Goal: Task Accomplishment & Management: Complete application form

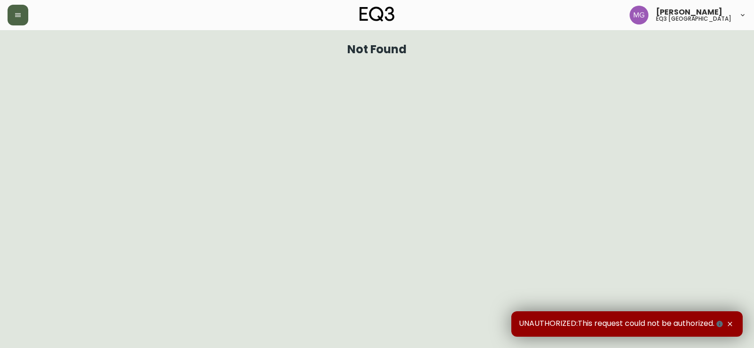
click at [17, 14] on icon "button" at bounding box center [18, 15] width 8 height 8
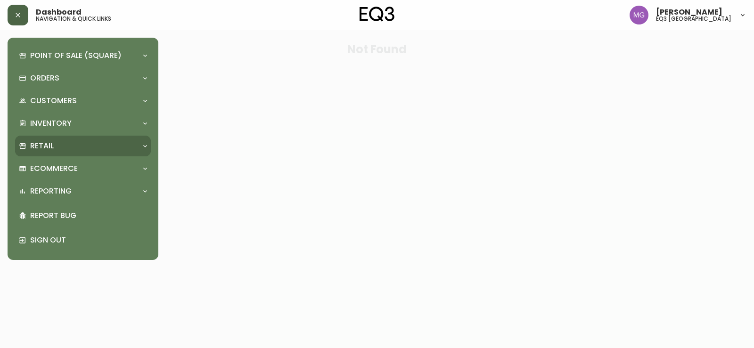
click at [61, 143] on div "Retail" at bounding box center [78, 146] width 119 height 10
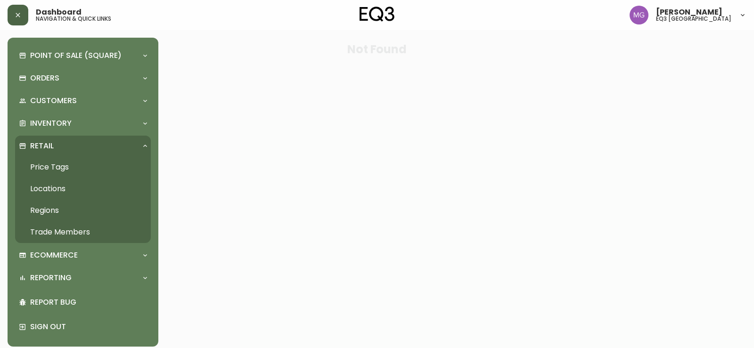
click at [71, 232] on link "Trade Members" at bounding box center [83, 232] width 136 height 22
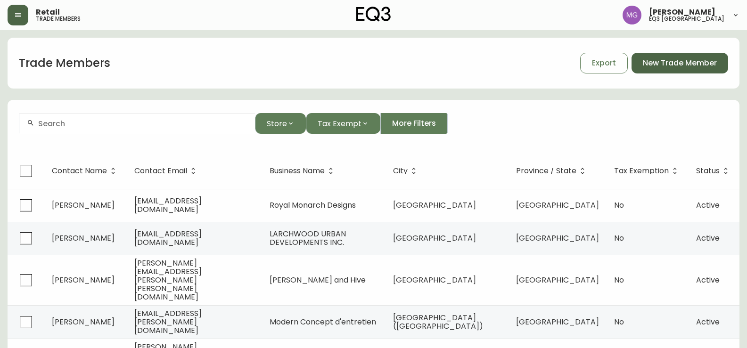
click at [673, 67] on span "New Trade Member" at bounding box center [680, 63] width 74 height 10
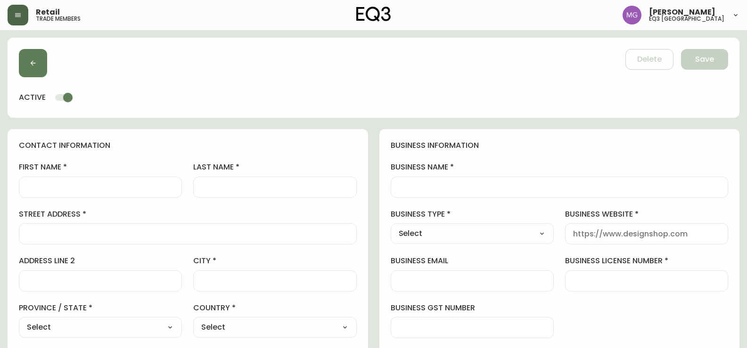
click at [93, 193] on div at bounding box center [100, 187] width 163 height 21
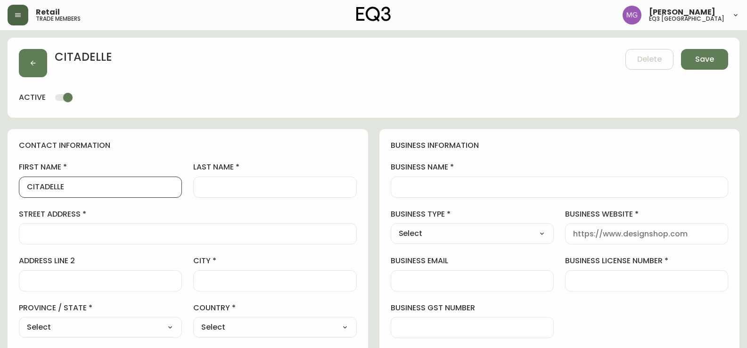
type input "CITADELLE"
click at [202, 181] on div at bounding box center [274, 187] width 163 height 21
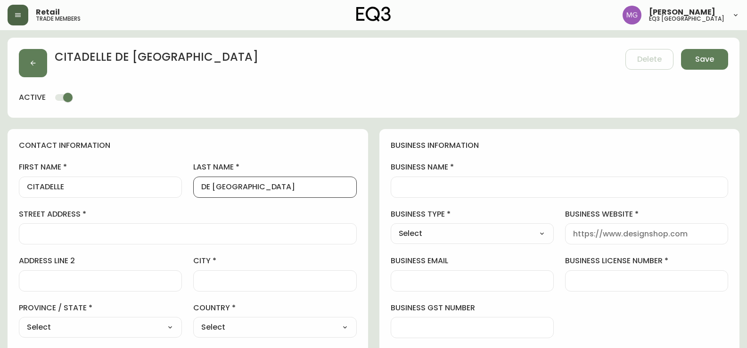
type input "DE [GEOGRAPHIC_DATA]"
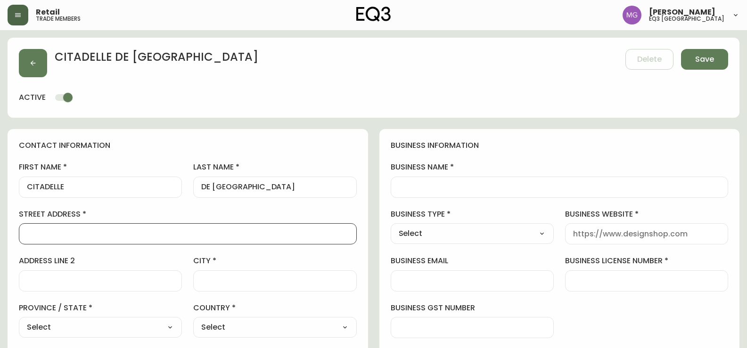
click at [50, 235] on input "street address" at bounding box center [188, 233] width 322 height 9
paste input "1 COTE DE LA CITADELLE"
type input "1 COTE DE LA CITADELLE"
click at [226, 279] on input "city" at bounding box center [274, 281] width 147 height 9
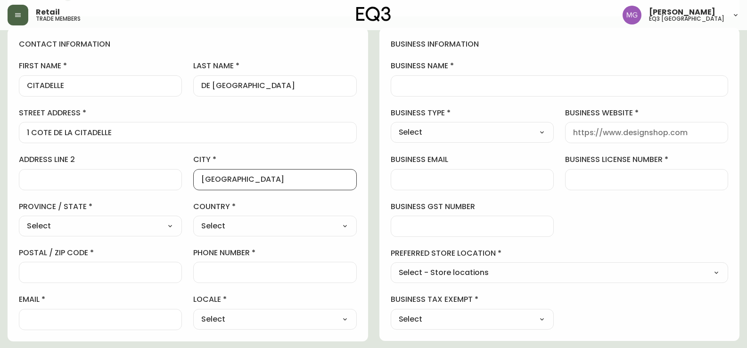
scroll to position [141, 0]
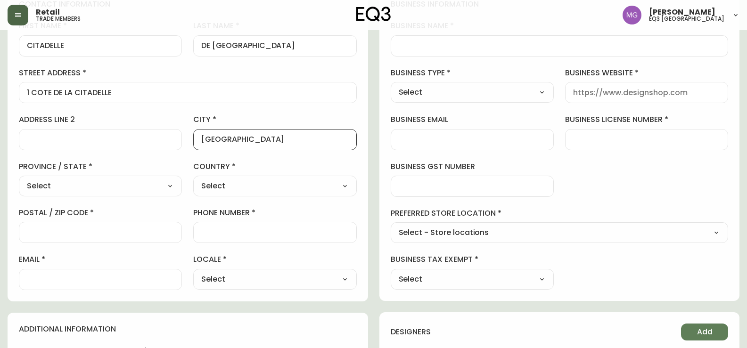
type input "[GEOGRAPHIC_DATA]"
click at [146, 188] on select "Select [GEOGRAPHIC_DATA] [GEOGRAPHIC_DATA] [GEOGRAPHIC_DATA] [GEOGRAPHIC_DATA] …" at bounding box center [100, 186] width 163 height 14
select select "QC"
click at [19, 179] on select "Select [GEOGRAPHIC_DATA] [GEOGRAPHIC_DATA] [GEOGRAPHIC_DATA] [GEOGRAPHIC_DATA] …" at bounding box center [100, 186] width 163 height 14
type input "[GEOGRAPHIC_DATA]"
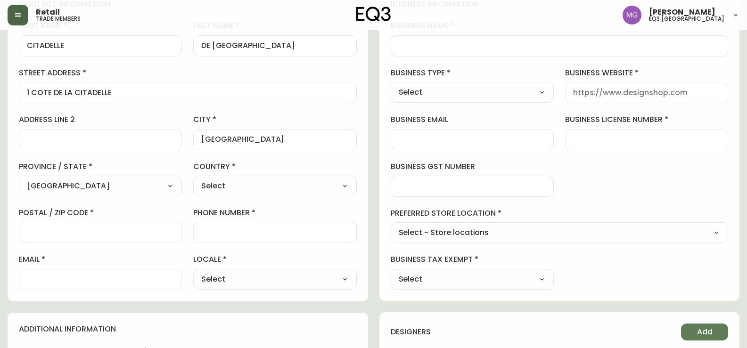
click at [268, 182] on select "Select [GEOGRAPHIC_DATA] [GEOGRAPHIC_DATA]" at bounding box center [274, 186] width 163 height 14
select select "CA"
click at [193, 179] on select "Select [GEOGRAPHIC_DATA] [GEOGRAPHIC_DATA]" at bounding box center [274, 186] width 163 height 14
type input "[GEOGRAPHIC_DATA]"
click at [8, 203] on div "contact information first name CITADELLE last name DE [GEOGRAPHIC_DATA] address…" at bounding box center [188, 145] width 360 height 314
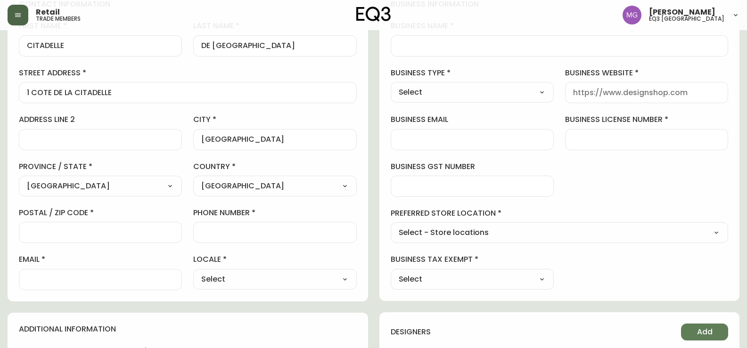
click at [92, 230] on input "postal / zip code" at bounding box center [100, 232] width 147 height 9
paste input "G1R 3R2"
type input "G1R 3R2"
click at [246, 231] on input "phone number" at bounding box center [274, 232] width 147 height 9
drag, startPoint x: 2, startPoint y: 209, endPoint x: 70, endPoint y: 218, distance: 68.9
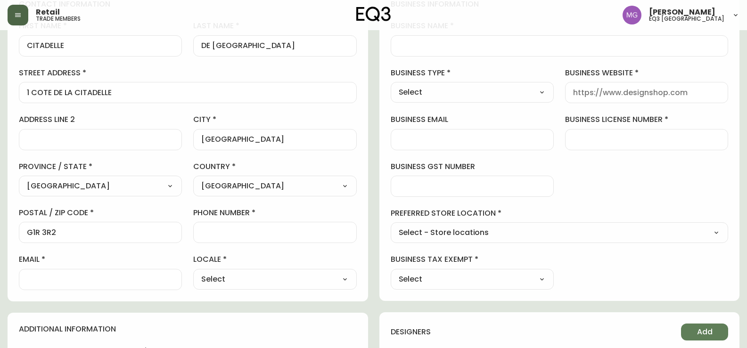
click at [2, 209] on main "CITADELLE DE [GEOGRAPHIC_DATA] Delete Save active contact information first nam…" at bounding box center [373, 246] width 747 height 715
click at [253, 233] on input "phone number" at bounding box center [274, 232] width 147 height 9
paste input "[PHONE_NUMBER]"
type input "[PHONE_NUMBER]"
click at [304, 274] on select "Select CA_EN [GEOGRAPHIC_DATA] US_EN" at bounding box center [274, 279] width 163 height 14
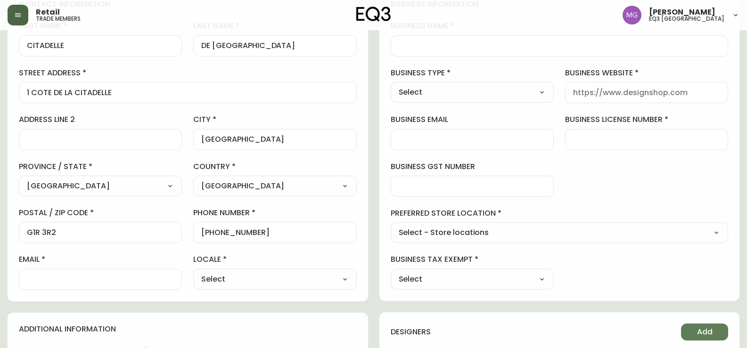
select select "CA_FR"
click at [193, 272] on select "Select CA_EN [GEOGRAPHIC_DATA] US_EN" at bounding box center [274, 279] width 163 height 14
type input "CA_FR"
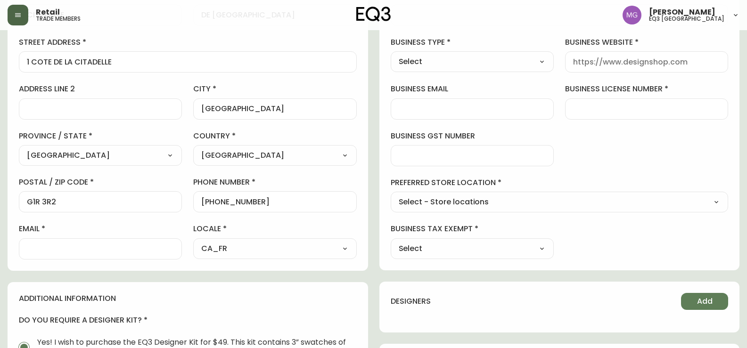
scroll to position [188, 0]
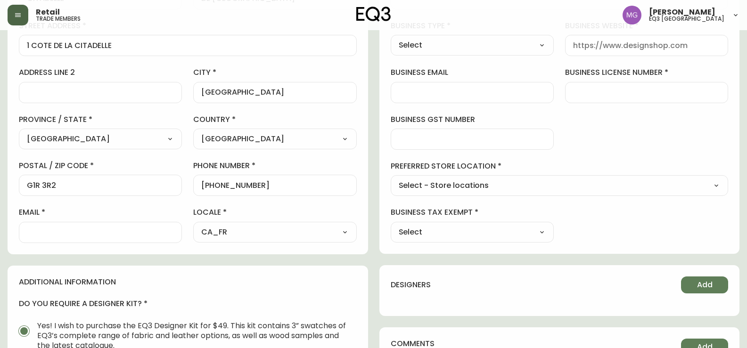
click at [122, 230] on input "email" at bounding box center [100, 232] width 147 height 9
click at [38, 233] on input "email" at bounding box center [100, 232] width 147 height 9
paste input "[PERSON_NAME][EMAIL_ADDRESS][DOMAIN_NAME]"
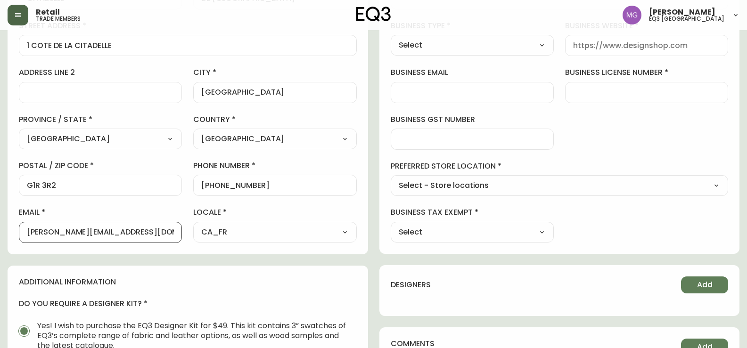
type input "[PERSON_NAME][EMAIL_ADDRESS][DOMAIN_NAME]"
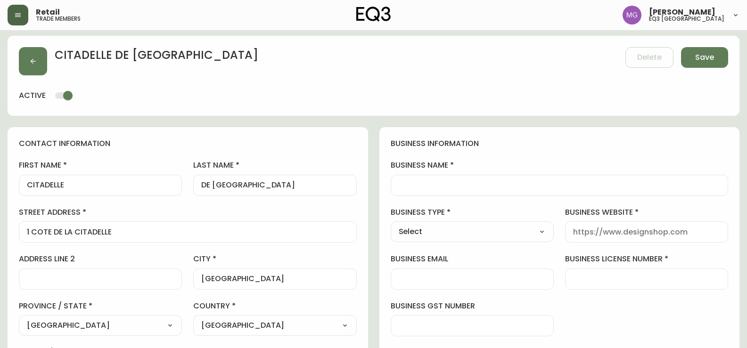
scroll to position [0, 0]
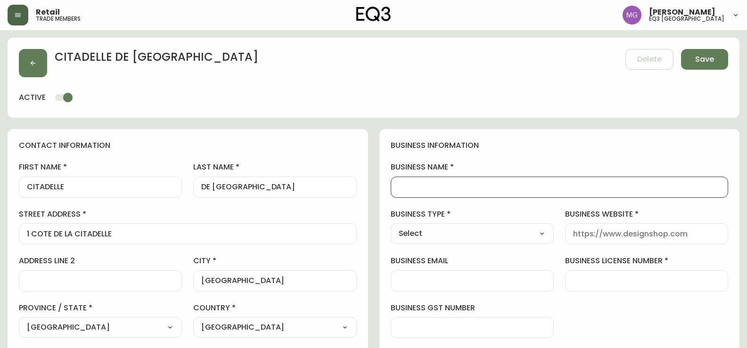
click at [435, 187] on input "business name" at bounding box center [560, 187] width 322 height 9
type input "CITADELLE DE [GEOGRAPHIC_DATA]"
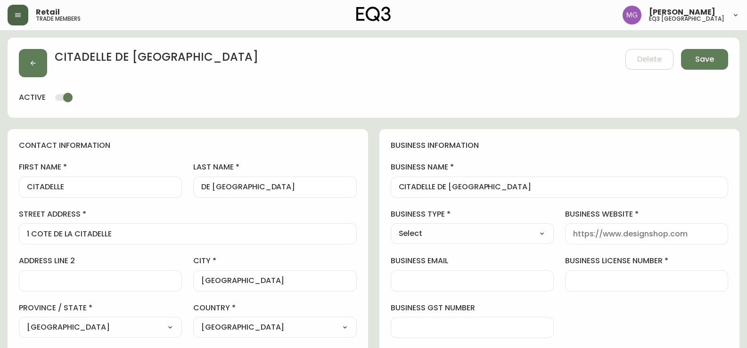
click at [518, 237] on select "Select Interior Designer Architect Home Builder Contractor Real Estate Agent Ho…" at bounding box center [472, 234] width 163 height 14
select select "Other"
click at [391, 227] on select "Select Interior Designer Architect Home Builder Contractor Real Estate Agent Ho…" at bounding box center [472, 234] width 163 height 14
type input "Other"
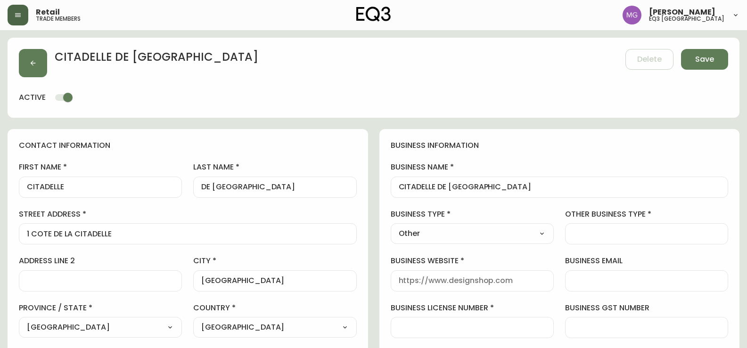
click at [582, 240] on div at bounding box center [646, 233] width 163 height 21
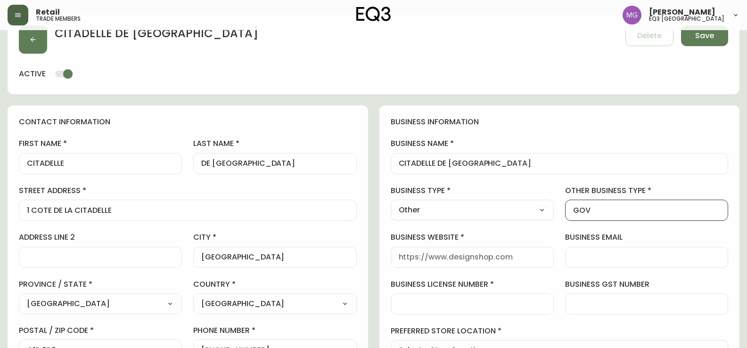
scroll to position [47, 0]
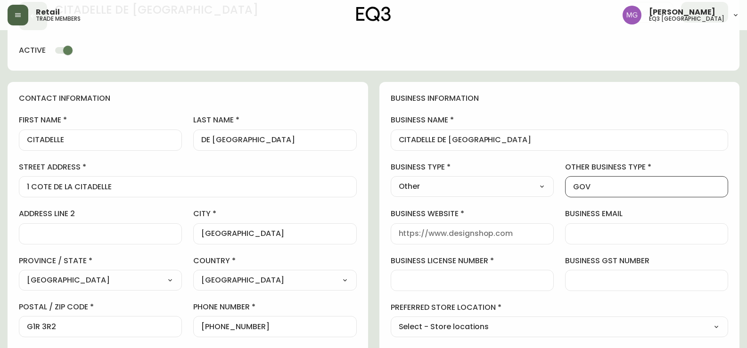
type input "GOV"
click at [509, 236] on input "business website" at bounding box center [472, 233] width 147 height 9
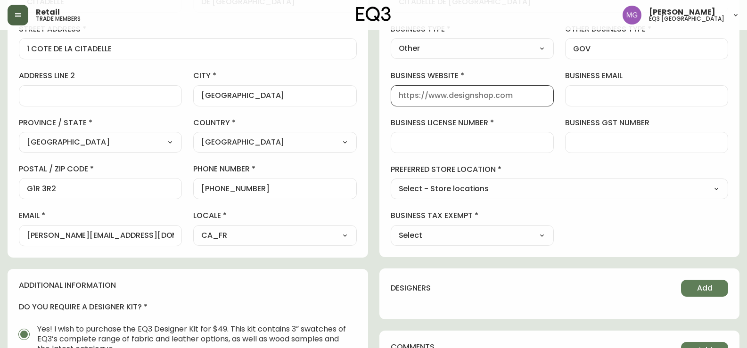
scroll to position [188, 0]
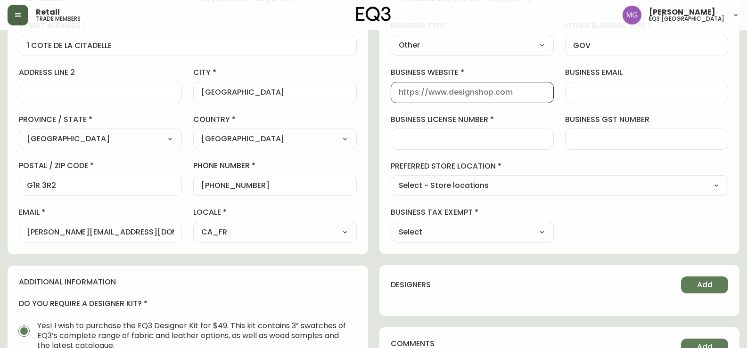
click at [443, 136] on input "business license number" at bounding box center [472, 139] width 147 height 9
type input "[DOMAIN_NAME]"
click at [602, 147] on div at bounding box center [646, 139] width 163 height 21
click at [47, 256] on div "contact information first name CITADELLE last name DE [GEOGRAPHIC_DATA] address…" at bounding box center [188, 249] width 360 height 616
click at [686, 190] on select "Select - Store locations EQ3 [GEOGRAPHIC_DATA] EQ3 [GEOGRAPHIC_DATA] [GEOGRAPHI…" at bounding box center [560, 186] width 338 height 14
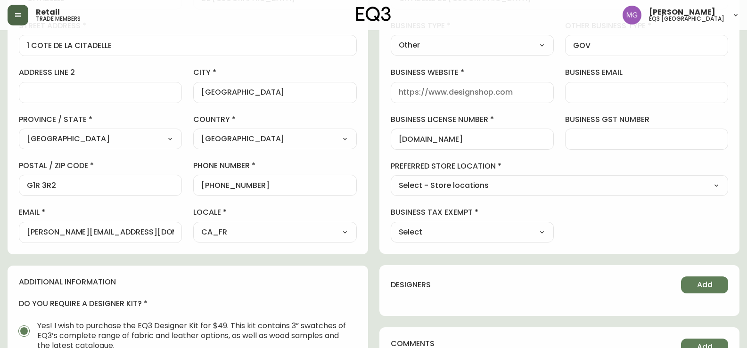
select select "cjwc5ks7z000g3h5rrpv4afax"
click at [391, 179] on select "Select - Store locations EQ3 [GEOGRAPHIC_DATA] EQ3 [GEOGRAPHIC_DATA] [GEOGRAPHI…" at bounding box center [560, 186] width 338 height 14
type input "EQ3 [GEOGRAPHIC_DATA]"
drag, startPoint x: 544, startPoint y: 229, endPoint x: 538, endPoint y: 228, distance: 6.2
click at [544, 228] on select "Select Yes No" at bounding box center [472, 232] width 163 height 14
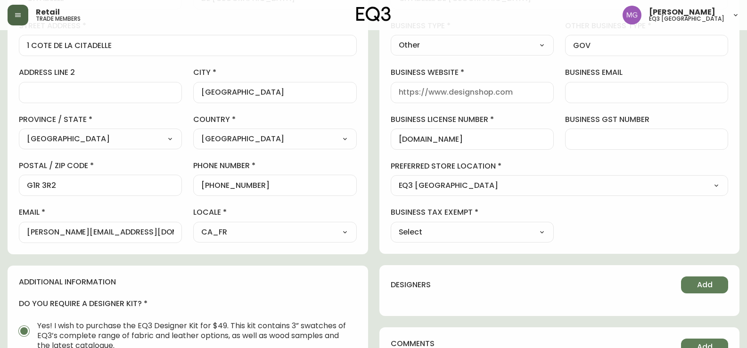
select select "false"
click at [391, 225] on select "Select Yes No" at bounding box center [472, 232] width 163 height 14
type input "No"
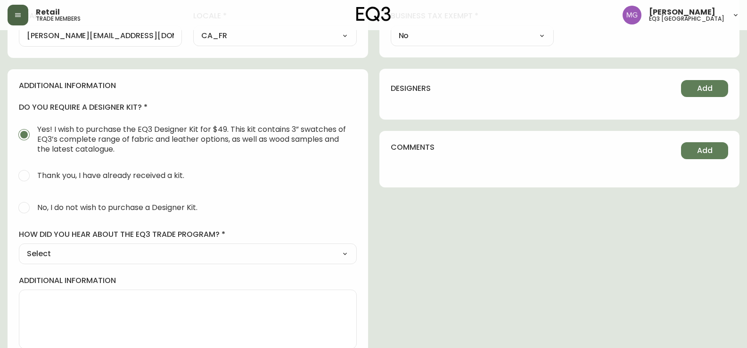
scroll to position [397, 0]
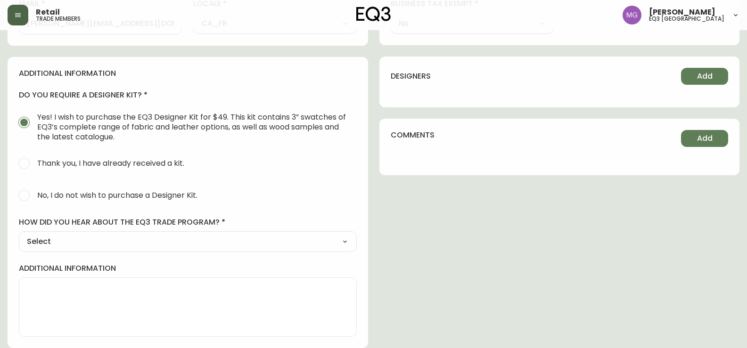
click at [348, 242] on select "Select Social Media Advertisement Trade Show Outreach from a Trade Rep Other" at bounding box center [188, 242] width 338 height 14
select select "Other"
click at [19, 235] on select "Select Social Media Advertisement Trade Show Outreach from a Trade Rep Other" at bounding box center [188, 242] width 338 height 14
type input "Other"
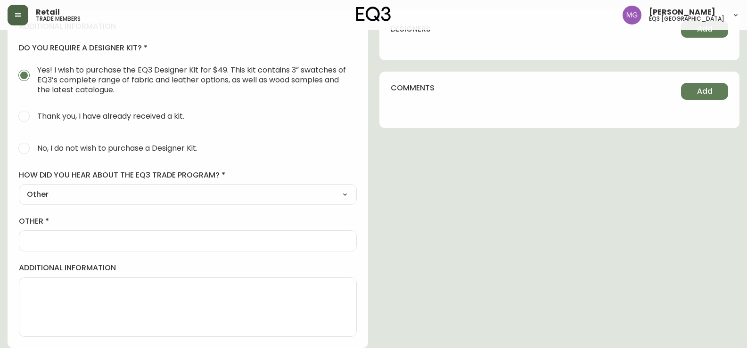
click at [58, 242] on input "other" at bounding box center [188, 241] width 322 height 9
click at [341, 190] on select "Select Social Media Advertisement Trade Show Outreach from a Trade Rep Other" at bounding box center [188, 195] width 338 height 14
select select "Outreach from a Trade Rep"
click at [19, 202] on select "Select Social Media Advertisement Trade Show Outreach from a Trade Rep Other" at bounding box center [188, 195] width 338 height 14
type input "Outreach from a Trade Rep"
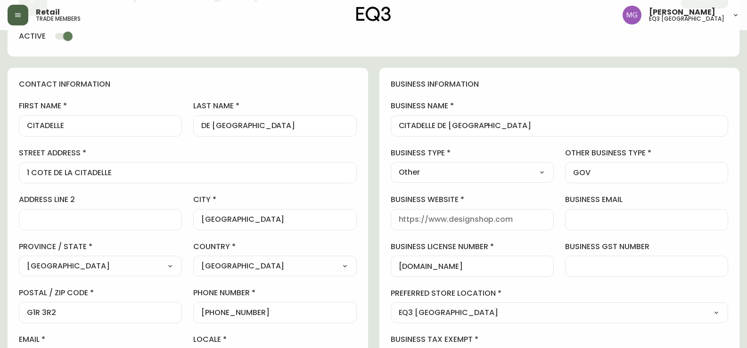
scroll to position [0, 0]
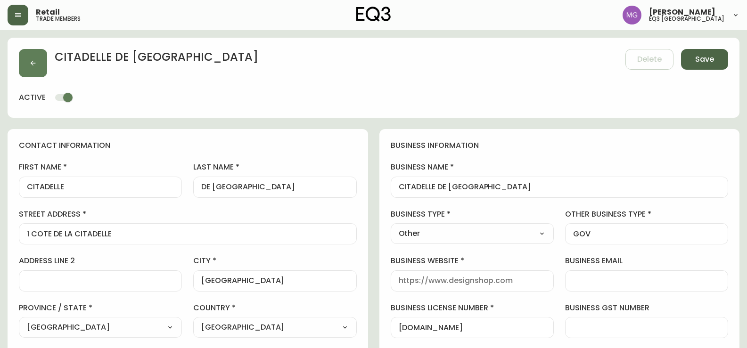
click at [704, 60] on span "Save" at bounding box center [704, 59] width 19 height 10
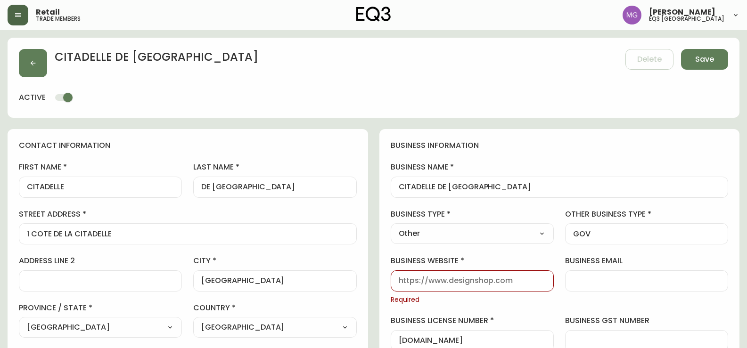
click at [417, 283] on input "business website" at bounding box center [472, 281] width 147 height 9
type input "NA"
click at [711, 57] on span "Save" at bounding box center [704, 59] width 19 height 10
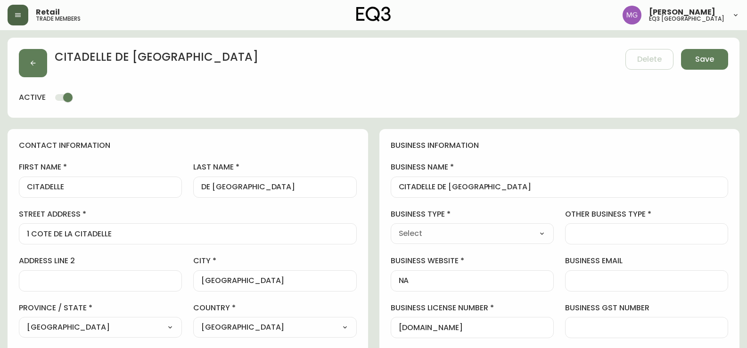
type input "[PHONE_NUMBER]"
type input "Other"
type input "GOV"
select select "Other"
